Goal: Task Accomplishment & Management: Manage account settings

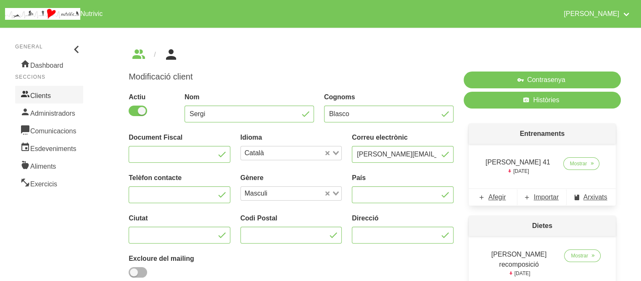
click at [71, 96] on link "Clients" at bounding box center [49, 95] width 68 height 18
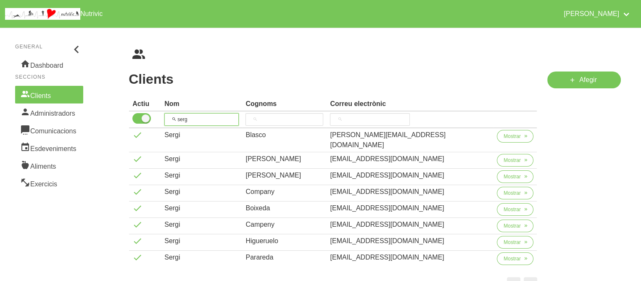
click at [214, 119] on input "serg" at bounding box center [201, 119] width 74 height 13
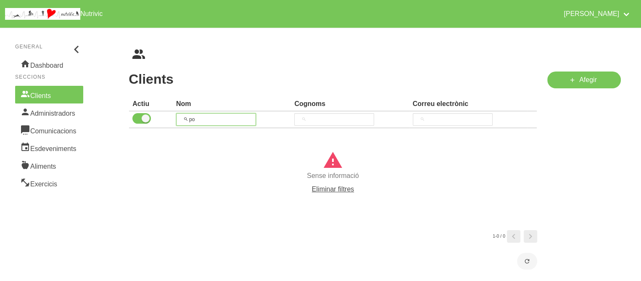
type input "p"
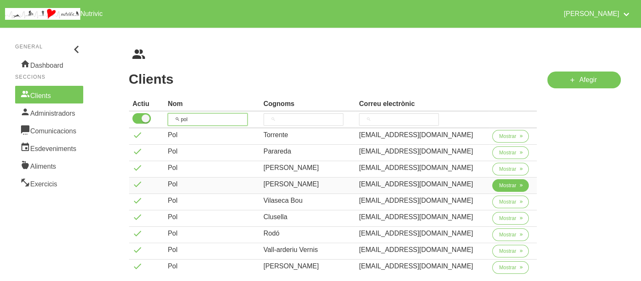
type input "pol"
click at [506, 182] on span "Mostrar" at bounding box center [507, 186] width 17 height 8
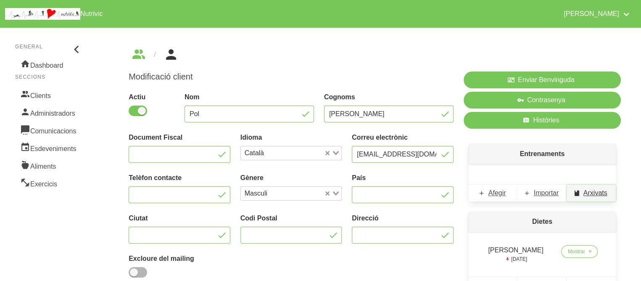
click at [589, 191] on span "Arxivats" at bounding box center [596, 193] width 24 height 10
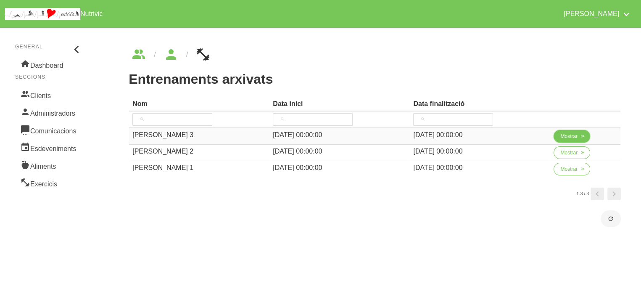
click at [564, 134] on span "Mostrar" at bounding box center [569, 136] width 17 height 8
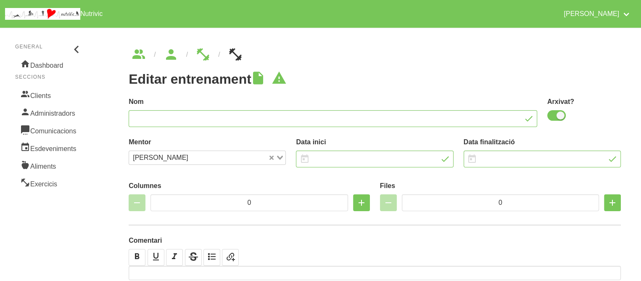
type input "[PERSON_NAME] 3"
checkbox input "true"
type input "[DATE]"
type input "4"
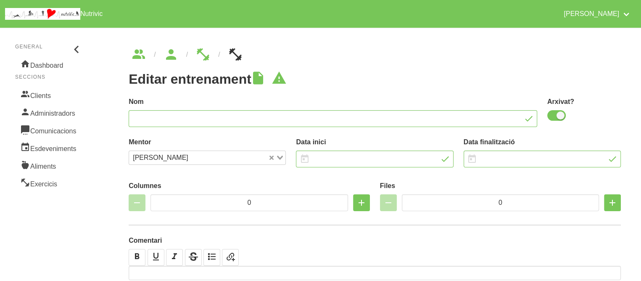
type input "7"
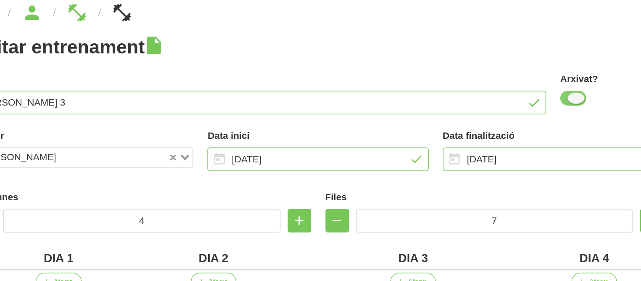
click at [552, 114] on span at bounding box center [557, 115] width 19 height 11
click at [552, 114] on input "checkbox" at bounding box center [550, 115] width 5 height 5
checkbox input "false"
click at [522, 154] on input "[DATE]" at bounding box center [542, 159] width 157 height 17
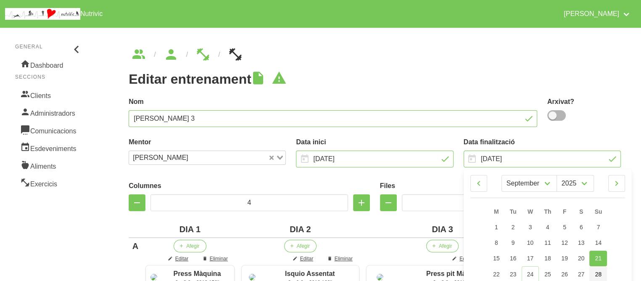
click at [601, 273] on span "28" at bounding box center [598, 274] width 7 height 7
type input "[DATE]"
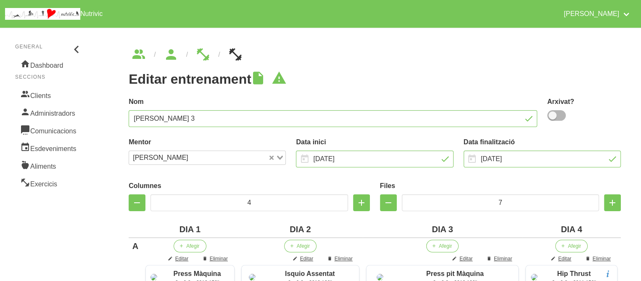
click at [418, 79] on h1 "Editar entrenament" at bounding box center [375, 78] width 492 height 15
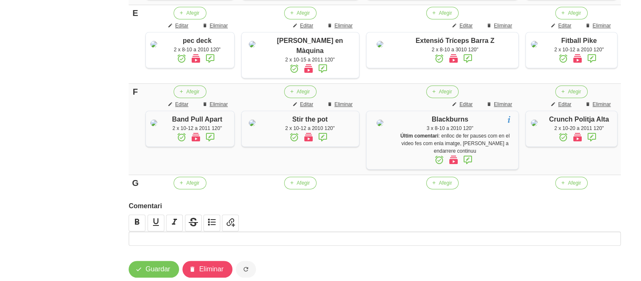
scroll to position [624, 0]
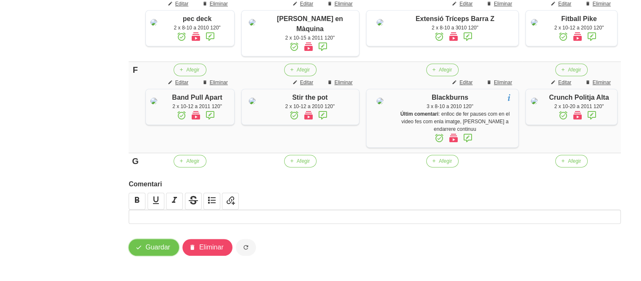
click at [145, 243] on button "Guardar" at bounding box center [154, 247] width 50 height 17
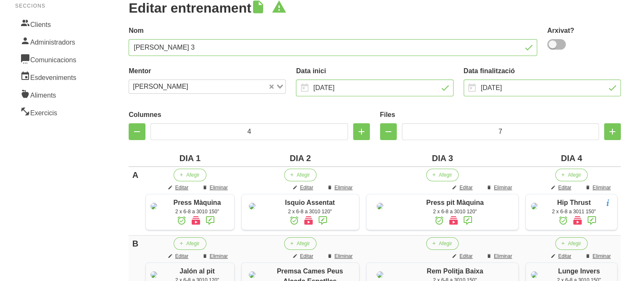
scroll to position [0, 0]
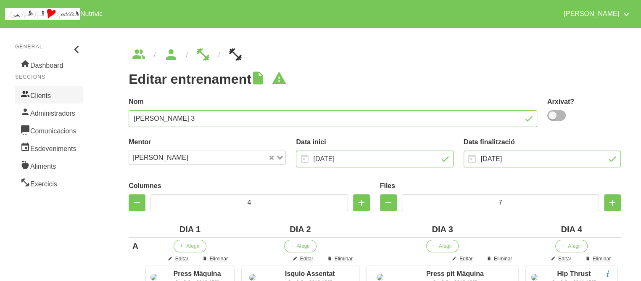
click at [51, 100] on link "Clients" at bounding box center [49, 95] width 68 height 18
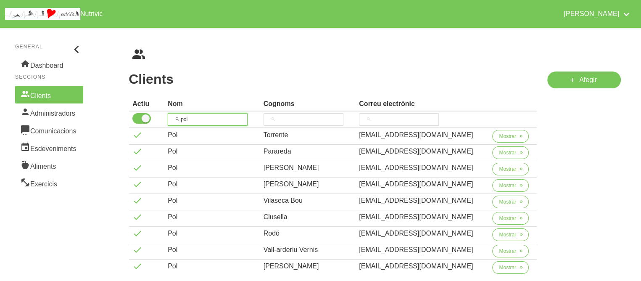
click at [192, 114] on input "pol" at bounding box center [208, 119] width 80 height 13
click at [204, 92] on div "Clients Cognoms Correu electrònic Actiu Nom Cognoms Correu electrònic pol [PERS…" at bounding box center [333, 189] width 409 height 237
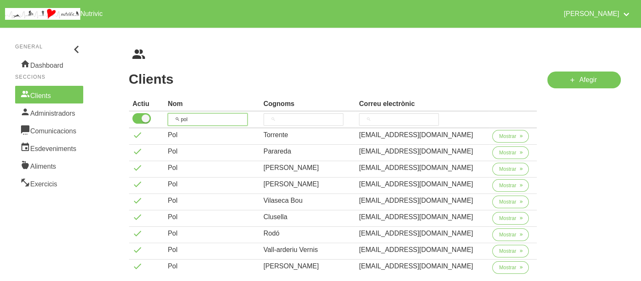
click at [200, 122] on input "pol" at bounding box center [208, 119] width 80 height 13
